Goal: Navigation & Orientation: Find specific page/section

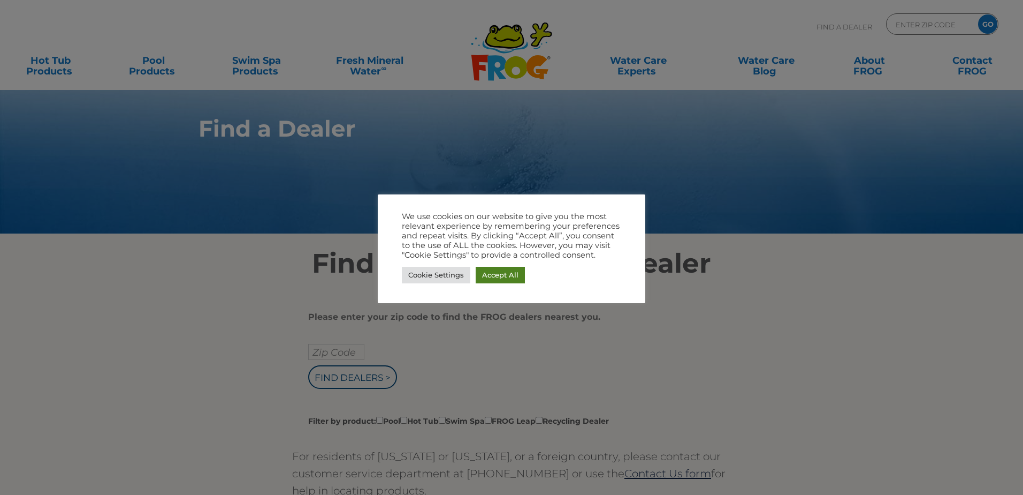
click at [507, 271] on link "Accept All" at bounding box center [500, 275] width 49 height 17
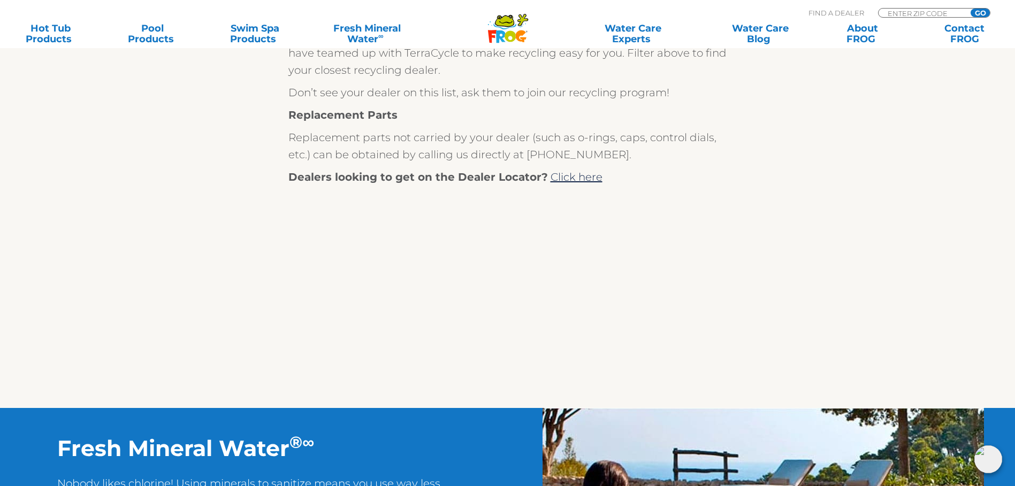
scroll to position [375, 0]
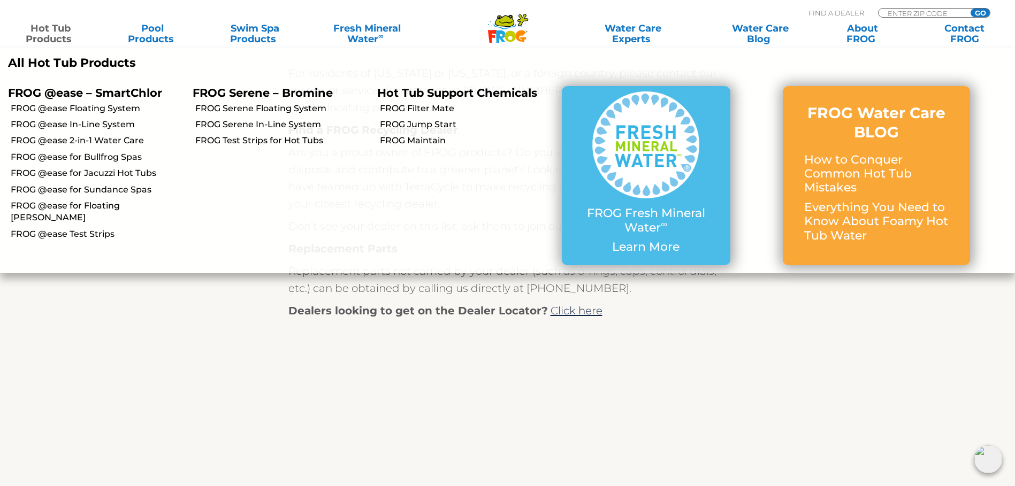
click at [56, 31] on link "Hot Tub Products" at bounding box center [51, 33] width 80 height 21
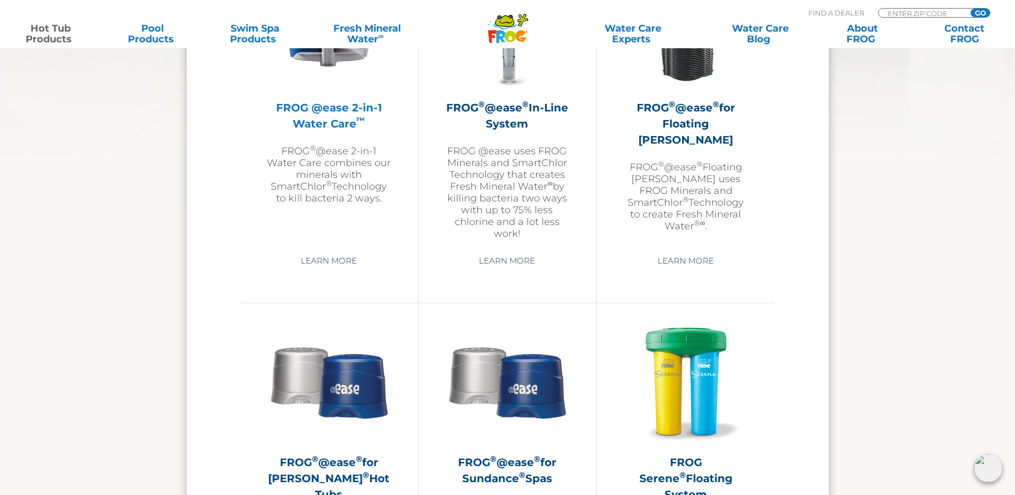
scroll to position [1713, 0]
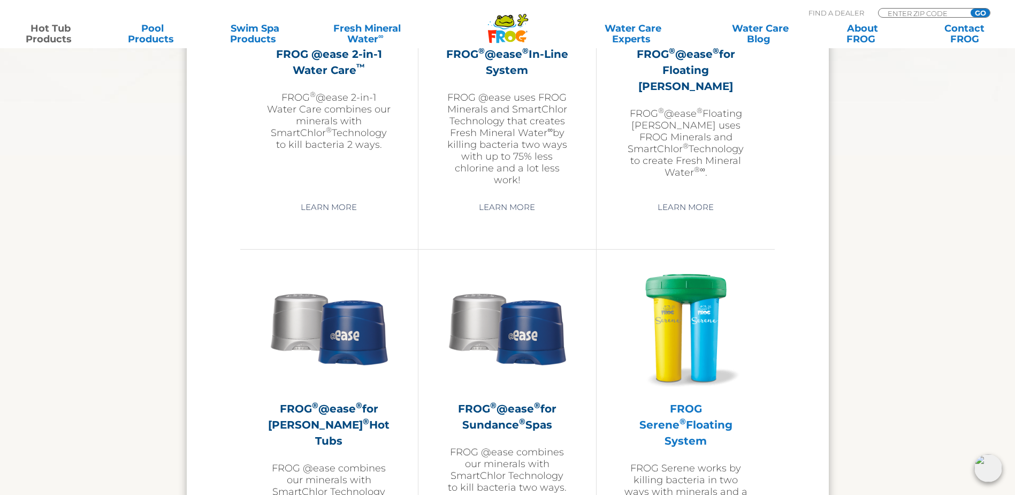
click at [685, 287] on img at bounding box center [686, 327] width 124 height 124
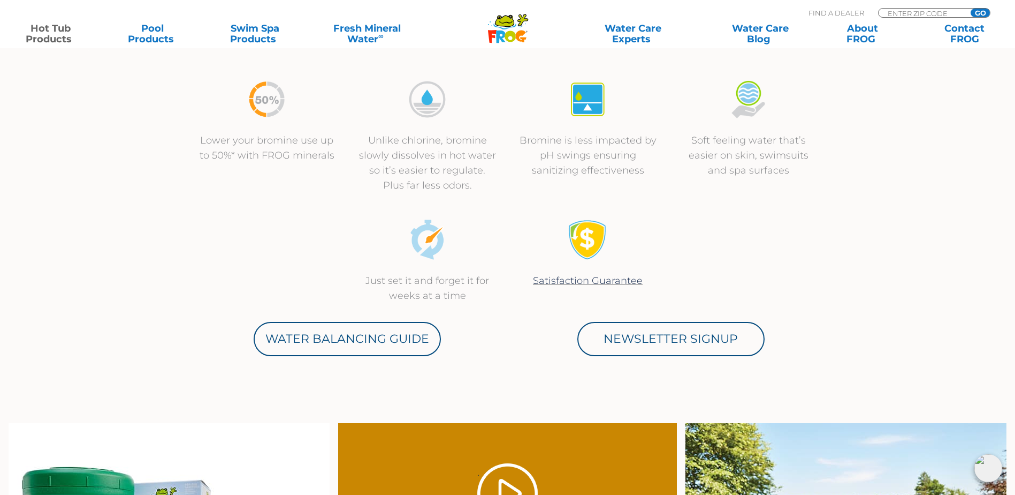
scroll to position [696, 0]
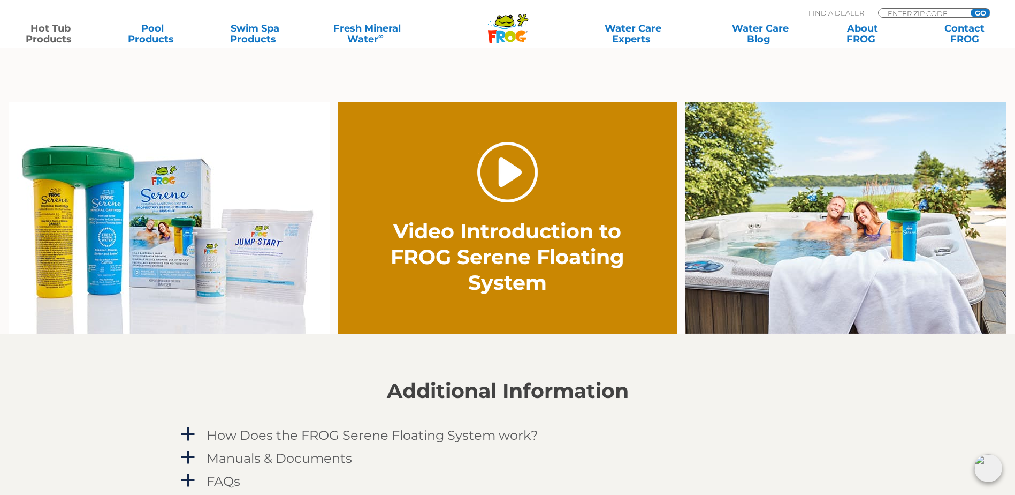
click at [523, 168] on link "." at bounding box center [507, 172] width 60 height 60
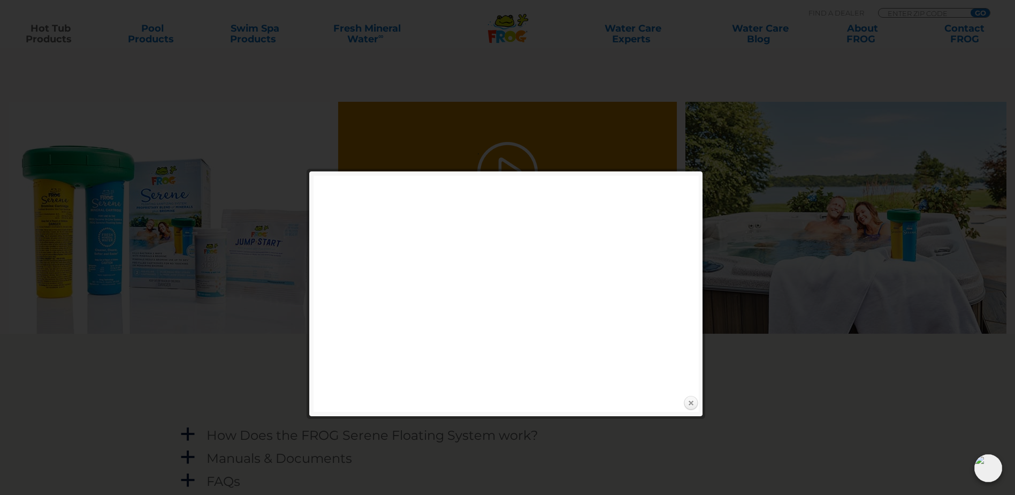
click at [693, 400] on link "Close" at bounding box center [691, 403] width 16 height 16
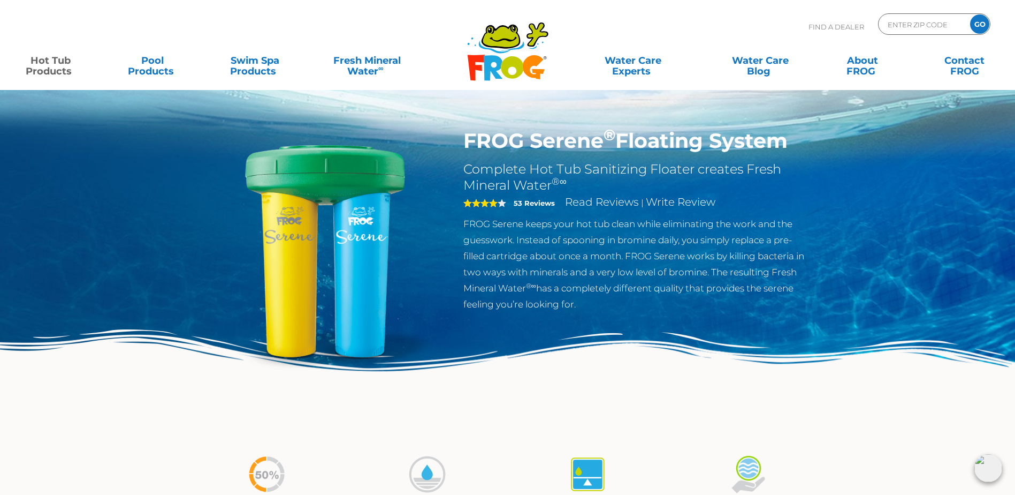
click at [492, 64] on icon ".st130{clip-path:url(#SVGID_2_);fill-rule:evenodd;clip-rule:evenodd;fill:#C3CC0…" at bounding box center [508, 51] width 82 height 60
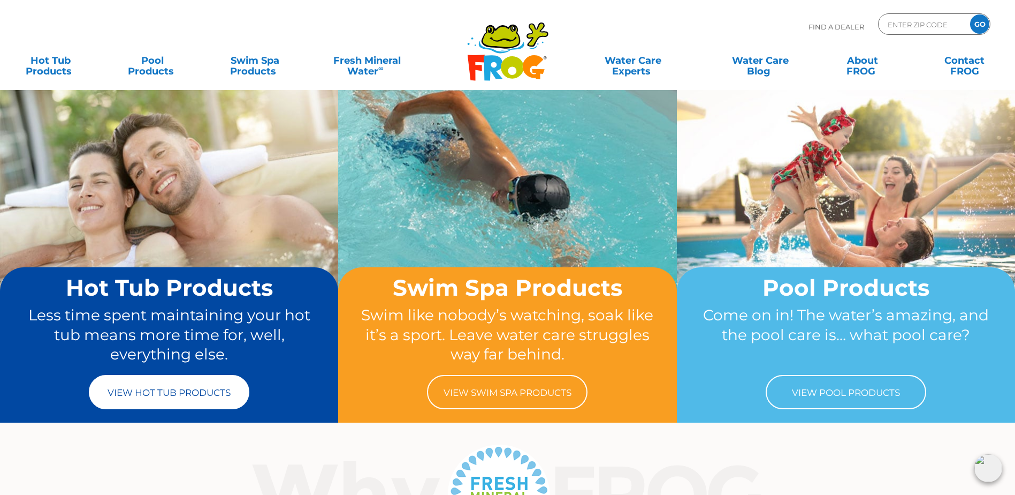
click at [159, 398] on link "View Hot Tub Products" at bounding box center [169, 392] width 161 height 34
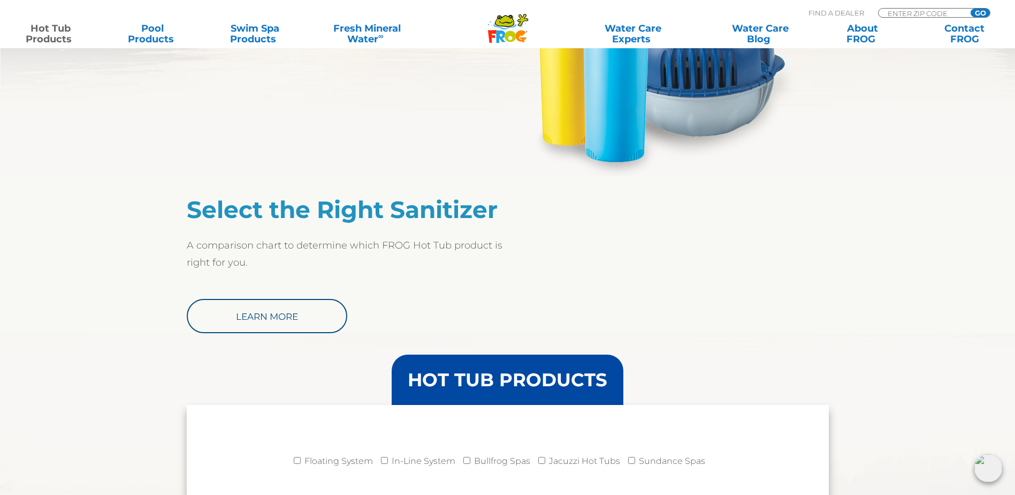
scroll to position [749, 0]
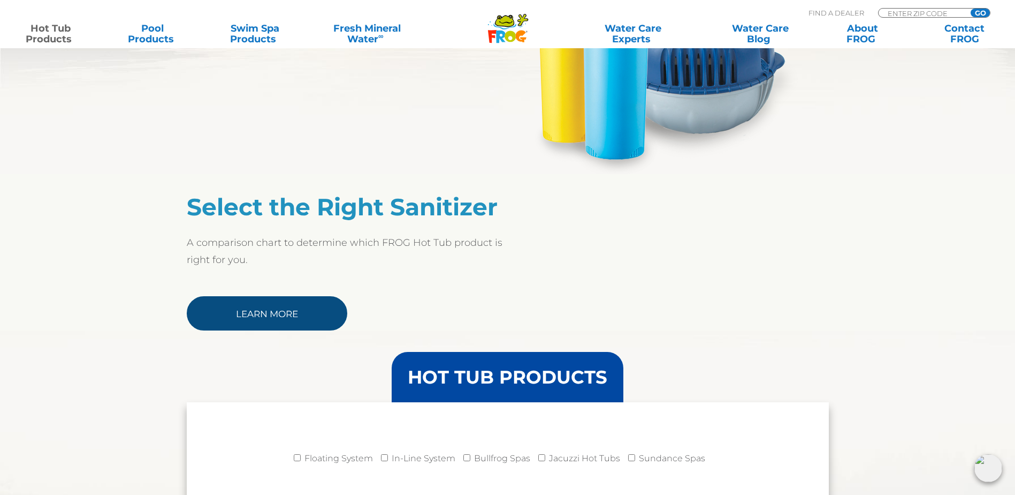
click at [262, 312] on link "Learn More" at bounding box center [267, 313] width 161 height 34
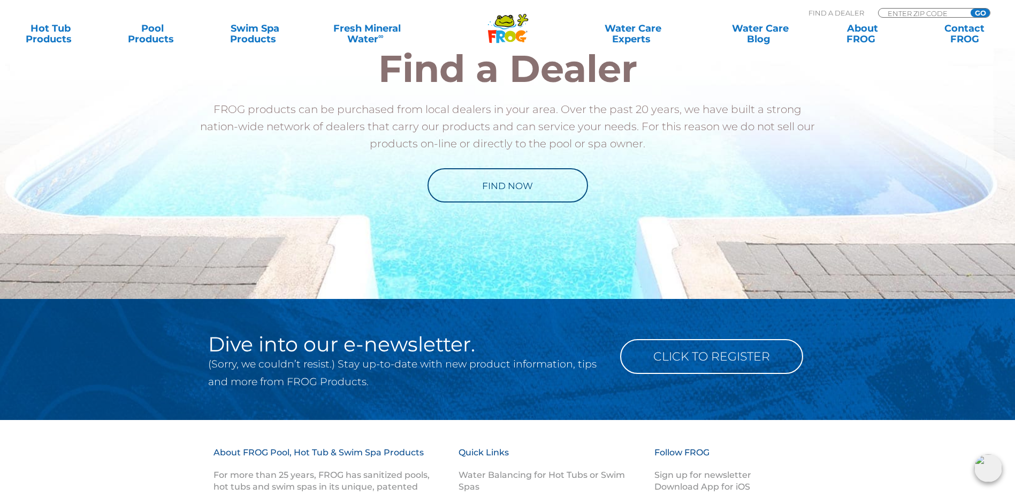
scroll to position [1177, 0]
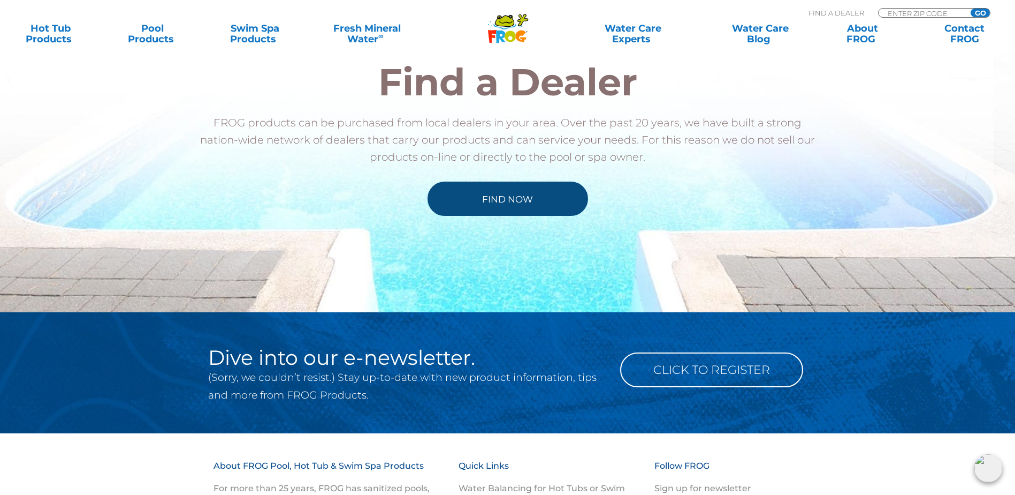
click at [508, 202] on link "Find Now" at bounding box center [508, 198] width 161 height 34
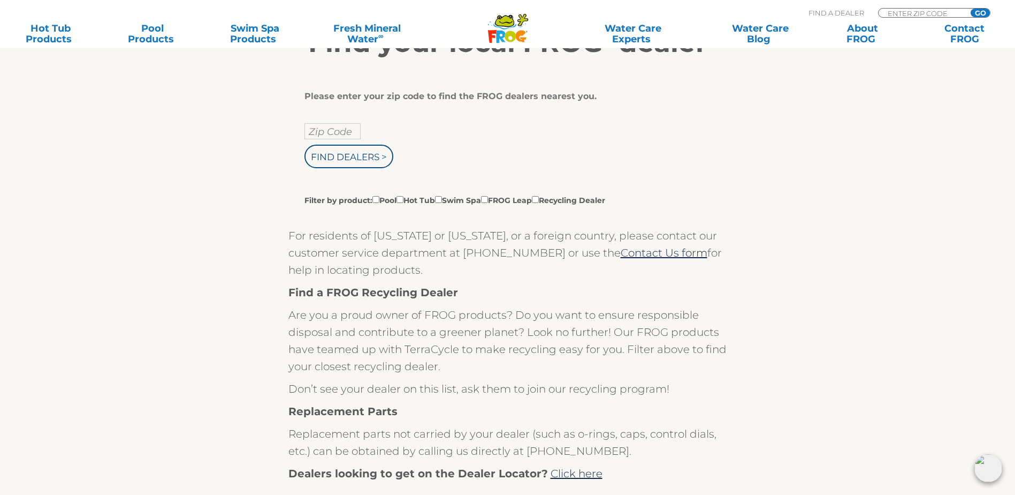
scroll to position [161, 0]
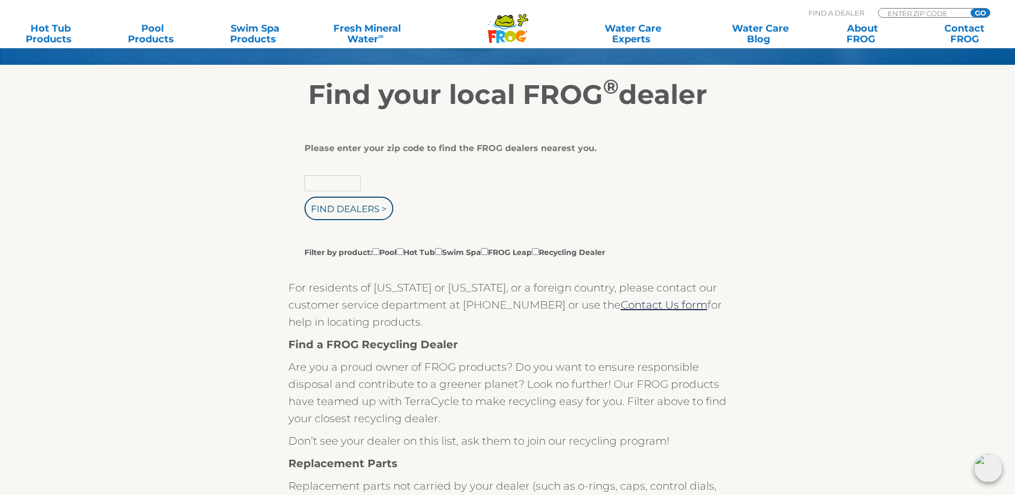
click at [356, 186] on input "text" at bounding box center [333, 183] width 56 height 16
type input "97603"
click at [342, 216] on input "Find Dealers >" at bounding box center [349, 208] width 89 height 24
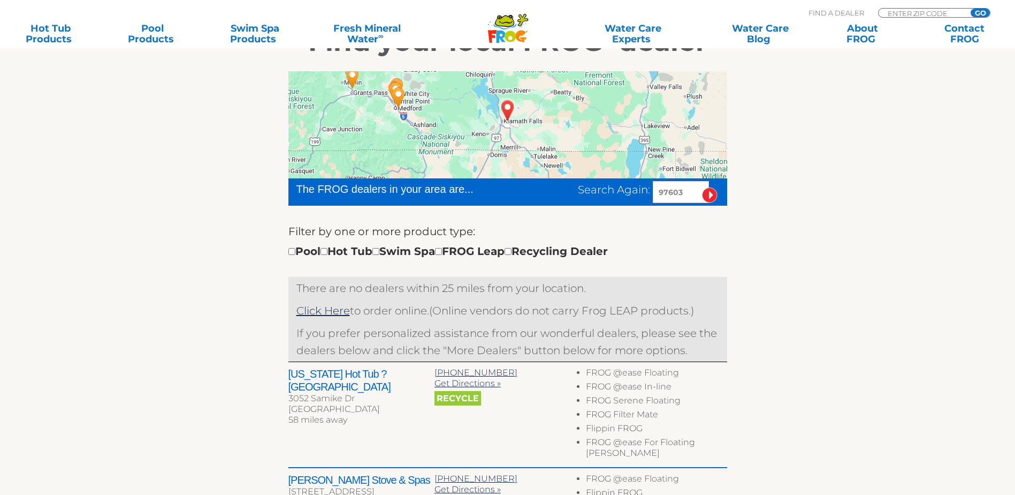
scroll to position [214, 0]
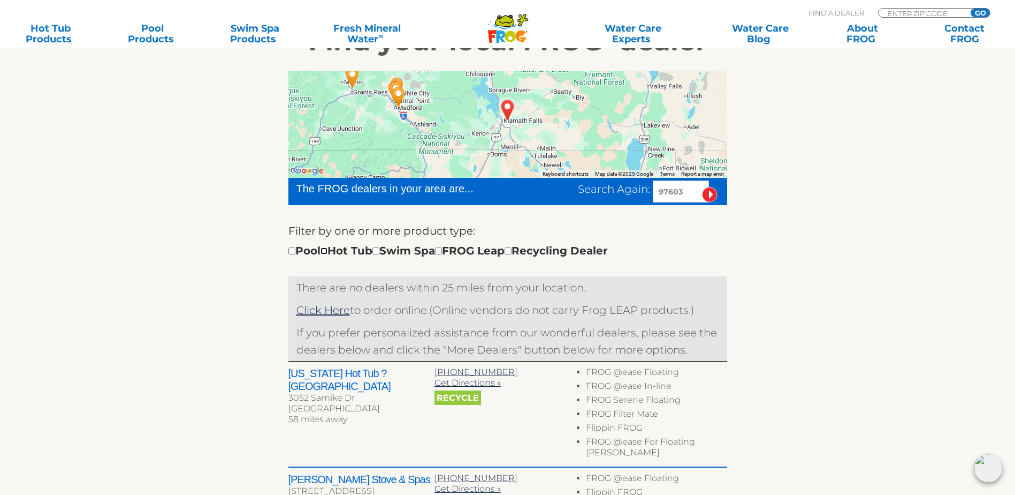
click at [328, 254] on input "checkbox" at bounding box center [324, 250] width 7 height 7
checkbox input "true"
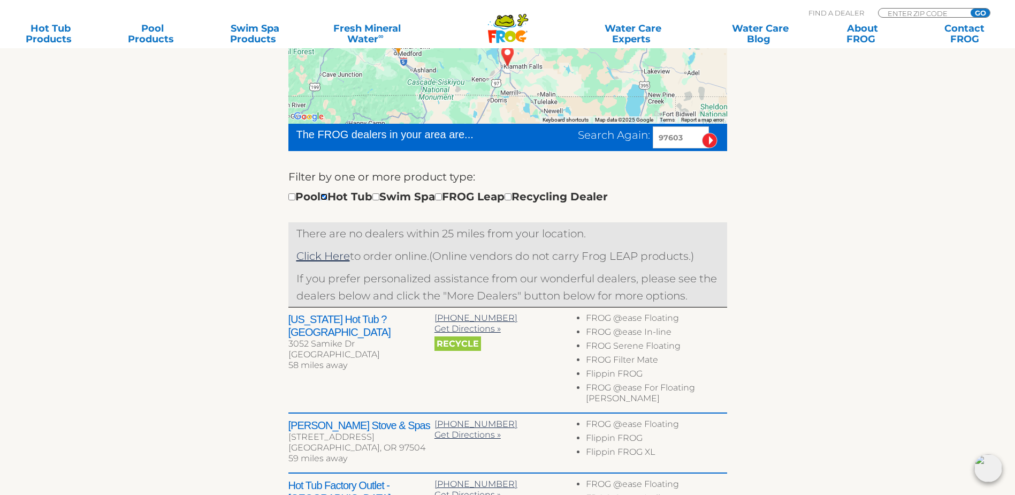
scroll to position [375, 0]
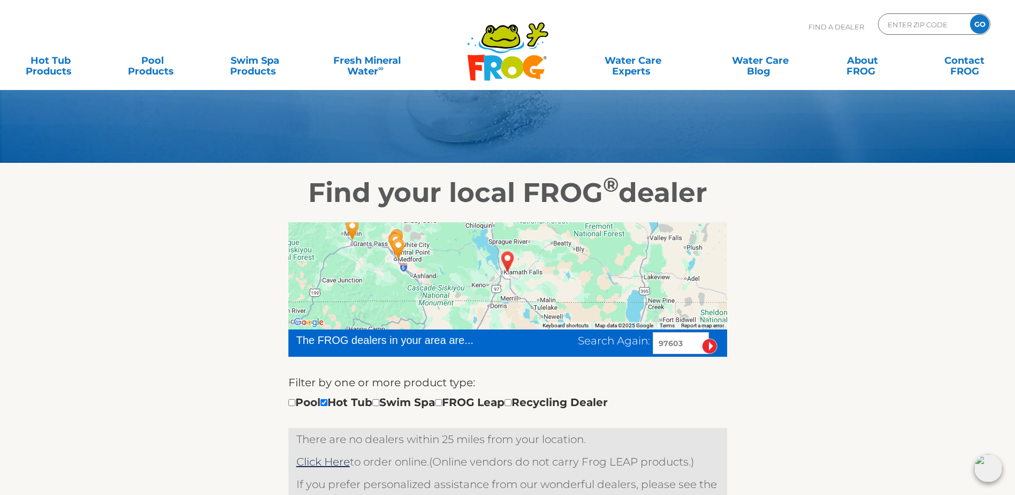
scroll to position [25, 0]
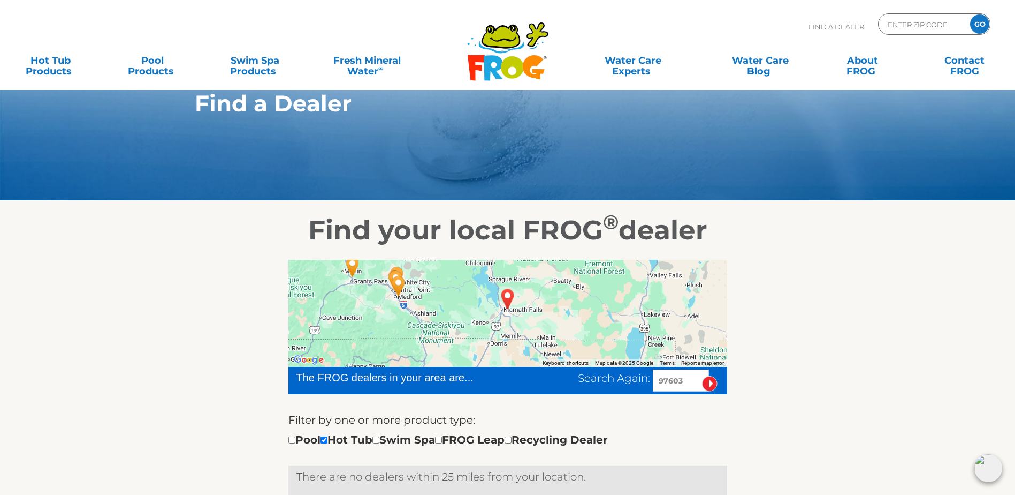
click at [508, 307] on img "KLAMATH FALLS, OR 97603" at bounding box center [508, 298] width 25 height 29
click at [507, 308] on img "KLAMATH FALLS, OR 97603" at bounding box center [508, 298] width 25 height 29
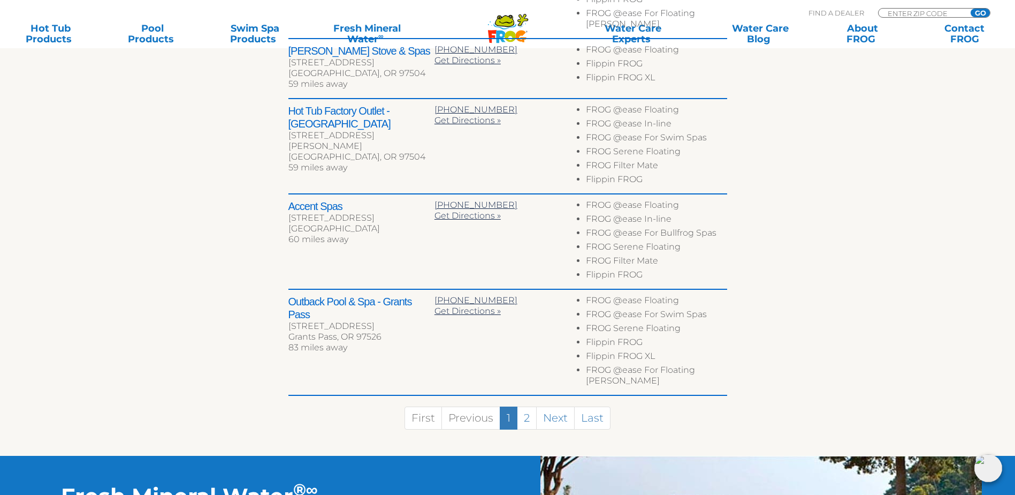
scroll to position [696, 0]
